Goal: Task Accomplishment & Management: Manage account settings

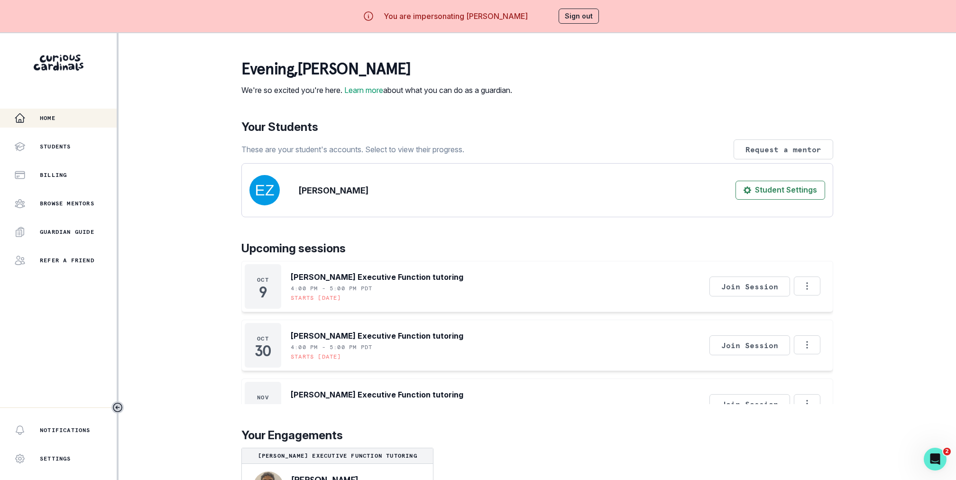
scroll to position [45, 0]
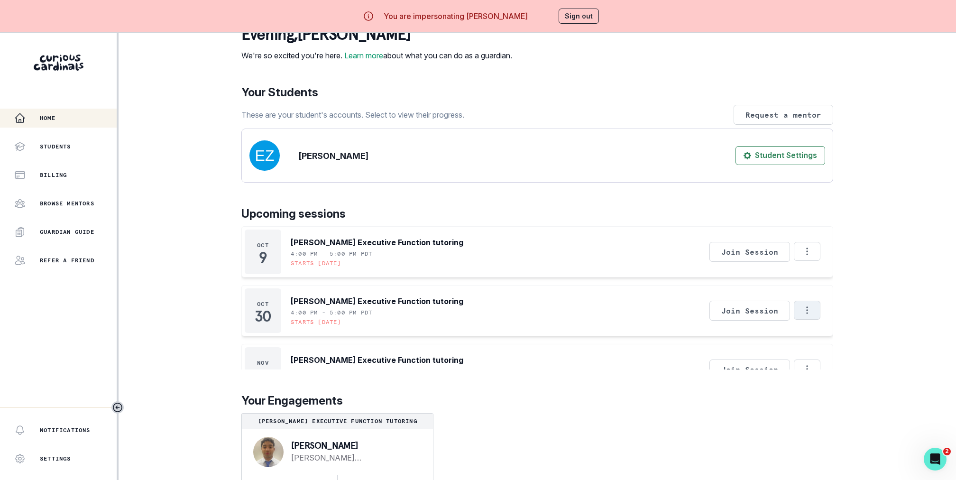
click at [812, 312] on button "Options" at bounding box center [807, 310] width 27 height 19
click at [837, 354] on button "Cancel Session" at bounding box center [847, 353] width 105 height 17
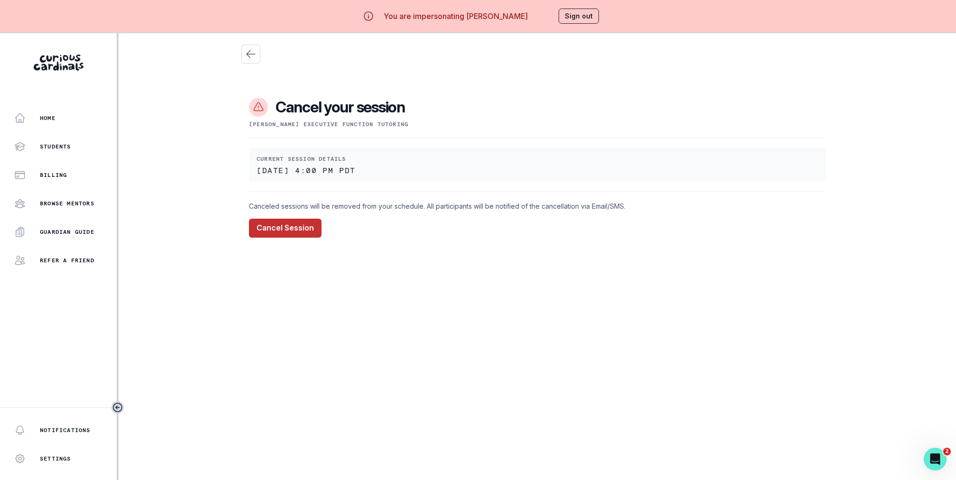
click at [294, 227] on button "Cancel Session" at bounding box center [285, 228] width 73 height 19
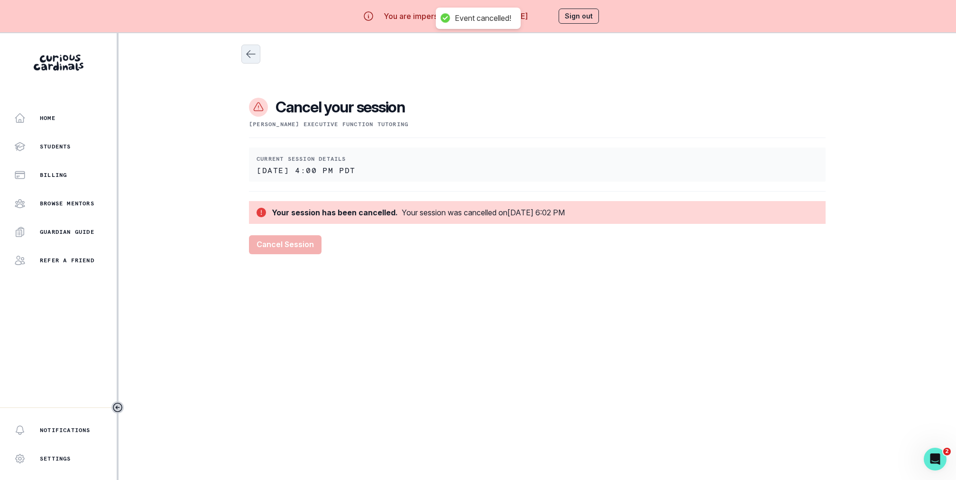
click at [247, 57] on icon "Close" at bounding box center [250, 53] width 11 height 11
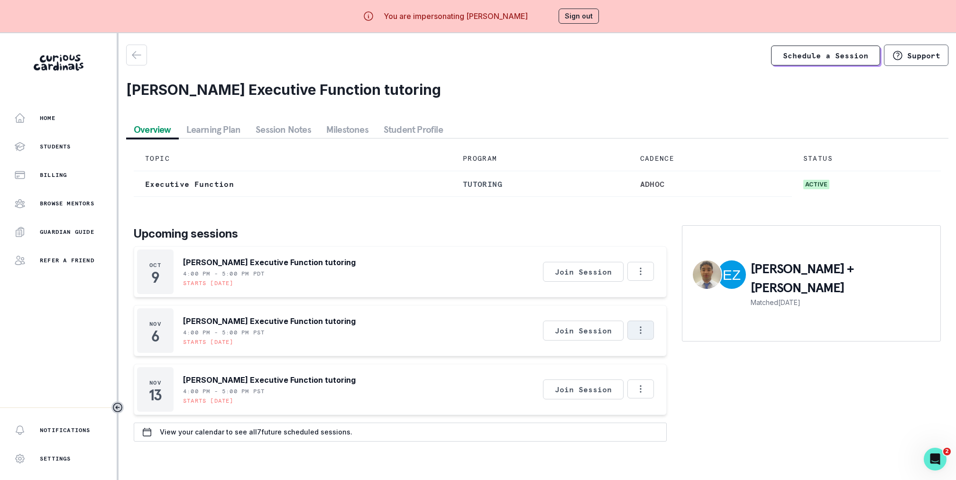
click at [636, 333] on icon "Options" at bounding box center [640, 330] width 10 height 10
click at [660, 374] on button "Cancel Session" at bounding box center [680, 372] width 105 height 17
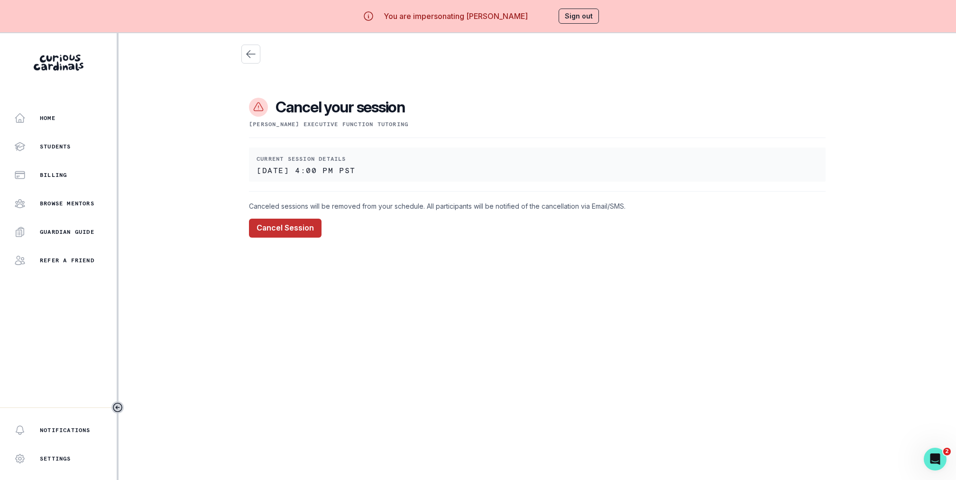
click at [293, 230] on button "Cancel Session" at bounding box center [285, 228] width 73 height 19
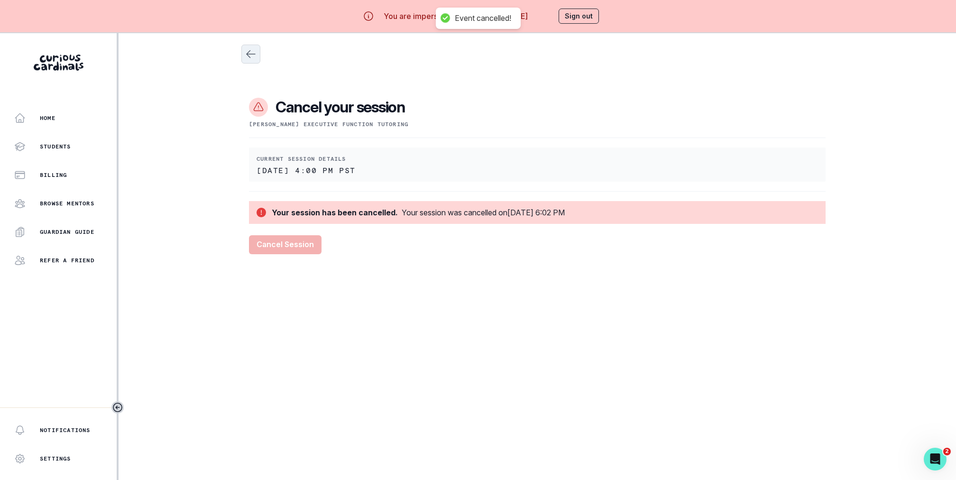
click at [248, 57] on icon "Close" at bounding box center [250, 53] width 11 height 11
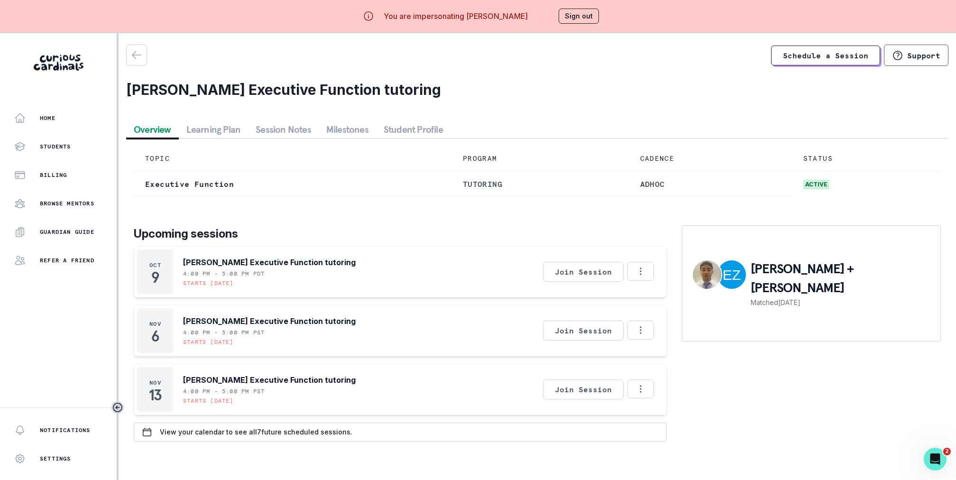
scroll to position [33, 0]
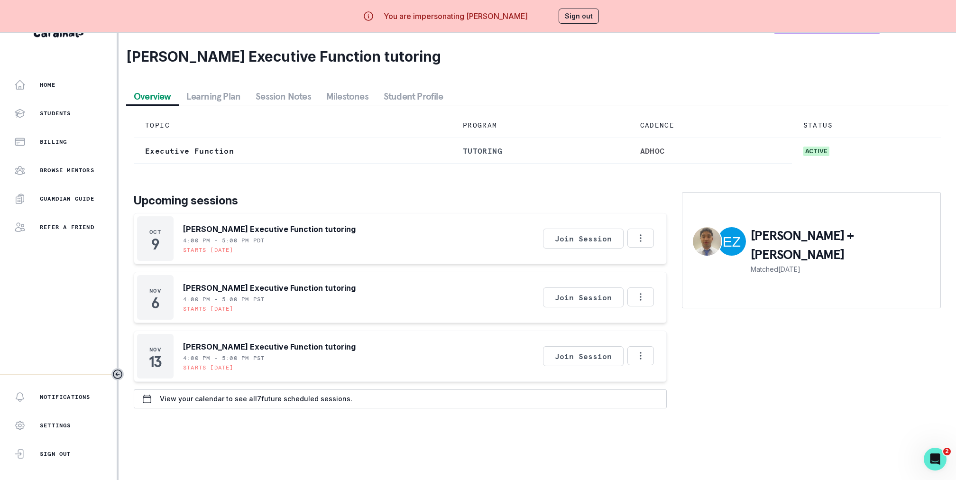
click at [475, 430] on main "Schedule a Session Support [PERSON_NAME] Executive Function tutoring Overview L…" at bounding box center [537, 240] width 837 height 480
click at [640, 350] on icon "Options" at bounding box center [640, 355] width 10 height 10
click at [650, 393] on button "Cancel Session" at bounding box center [680, 397] width 105 height 17
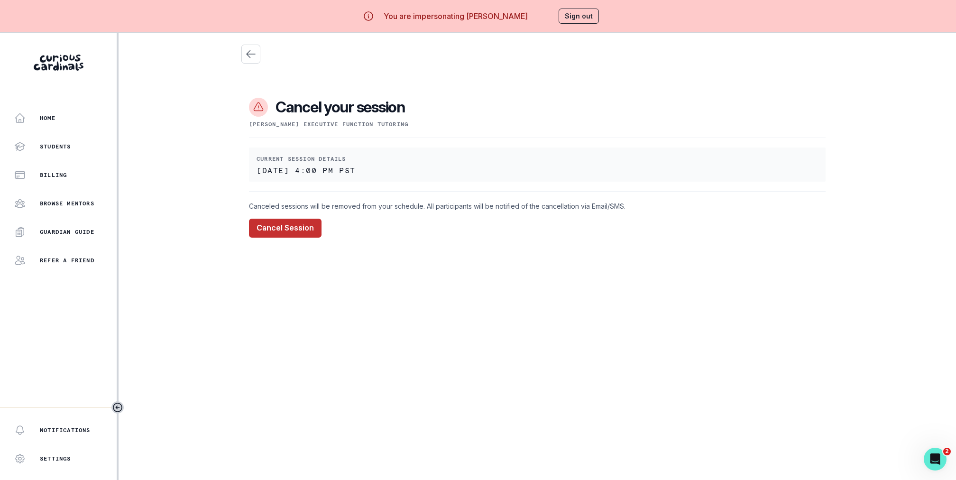
click at [276, 229] on button "Cancel Session" at bounding box center [285, 228] width 73 height 19
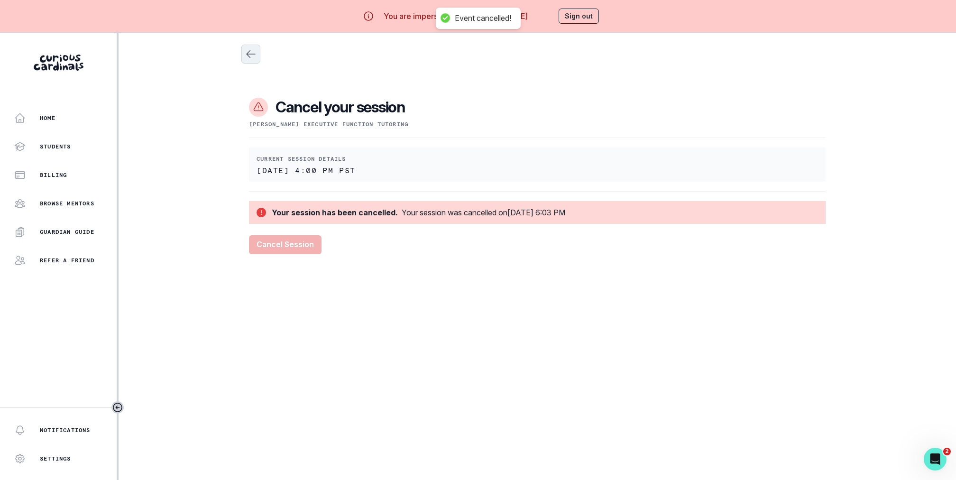
click at [252, 54] on icon "Close" at bounding box center [251, 54] width 9 height 7
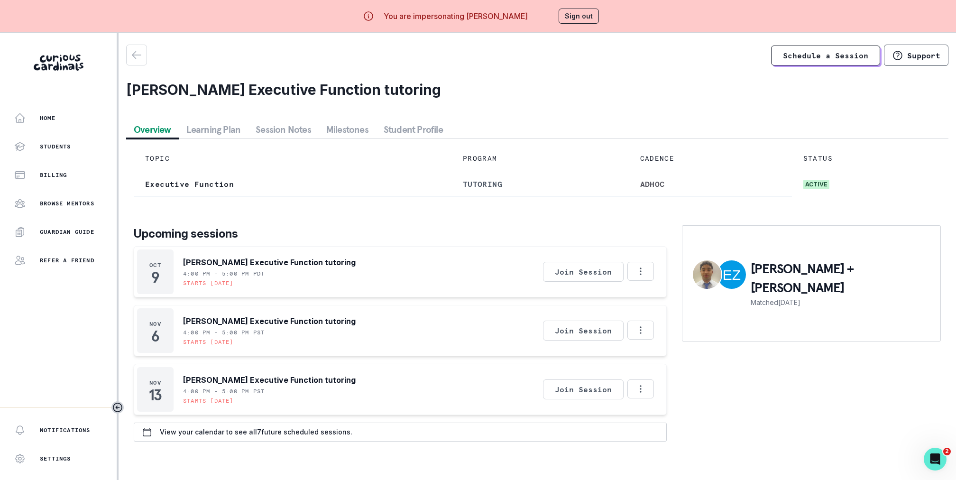
scroll to position [33, 0]
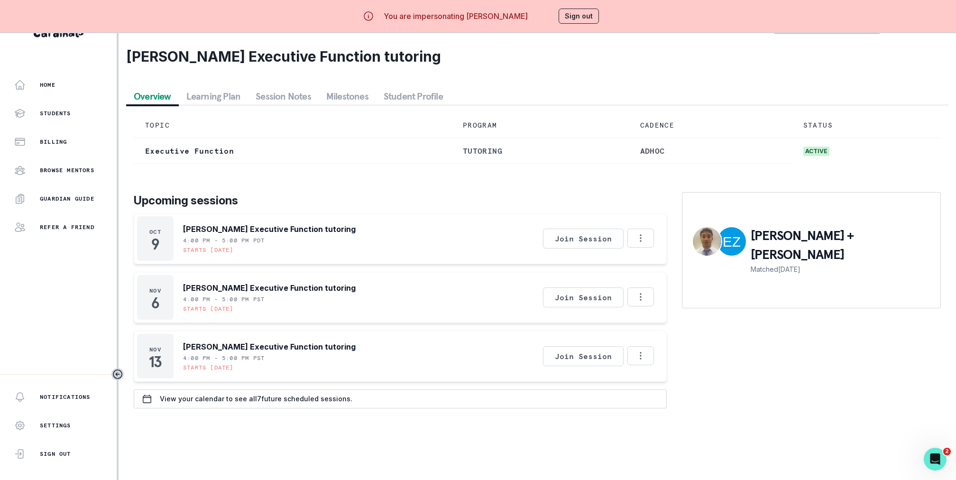
click at [518, 203] on p "Upcoming sessions" at bounding box center [400, 200] width 533 height 17
